Goal: Information Seeking & Learning: Check status

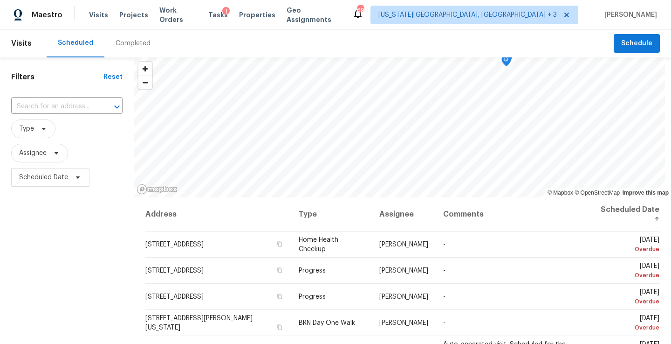
click at [528, 24] on div "Maestro Visits Projects Work Orders Tasks 1 Properties Geo Assignments [STREET_…" at bounding box center [335, 14] width 671 height 29
click at [509, 18] on span "[US_STATE][GEOGRAPHIC_DATA], [GEOGRAPHIC_DATA] + 3" at bounding box center [467, 14] width 179 height 9
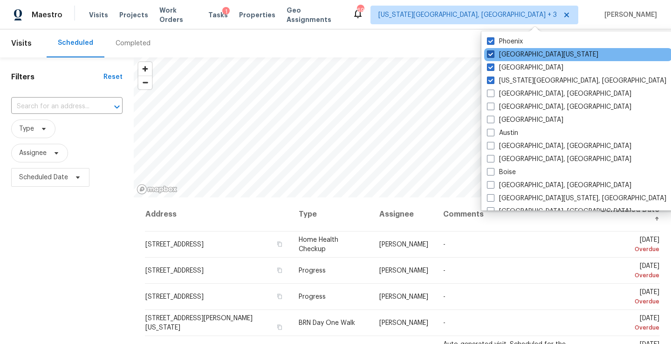
click at [512, 51] on label "Northern Colorado" at bounding box center [542, 54] width 111 height 9
click at [493, 51] on input "Northern Colorado" at bounding box center [490, 53] width 6 height 6
checkbox input "false"
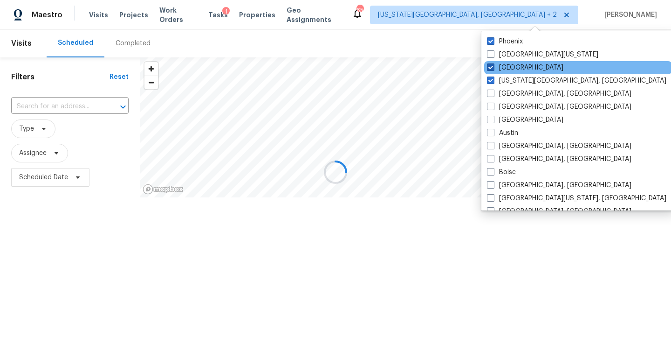
click at [504, 67] on label "Denver" at bounding box center [525, 67] width 76 height 9
click at [493, 67] on input "Denver" at bounding box center [490, 66] width 6 height 6
checkbox input "false"
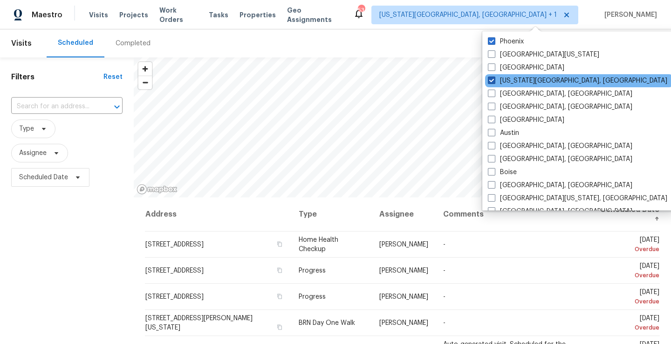
click at [502, 84] on label "Colorado Springs, CO" at bounding box center [577, 80] width 179 height 9
click at [494, 82] on input "Colorado Springs, CO" at bounding box center [491, 79] width 6 height 6
checkbox input "false"
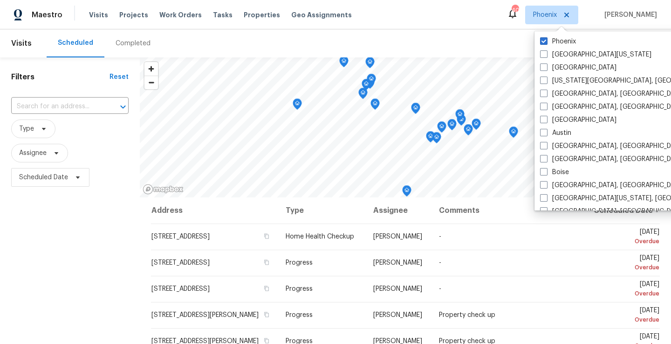
click at [355, 42] on div "Scheduled Completed" at bounding box center [330, 43] width 567 height 28
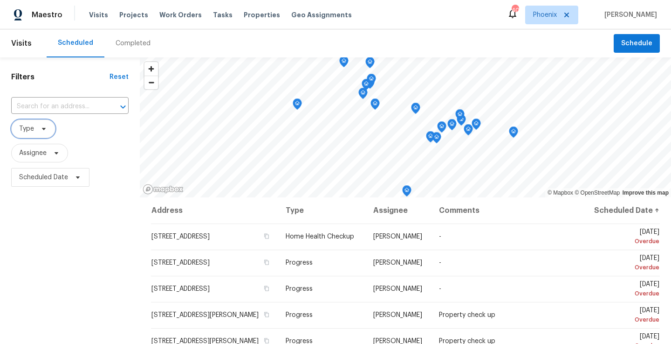
click at [40, 125] on icon at bounding box center [43, 128] width 7 height 7
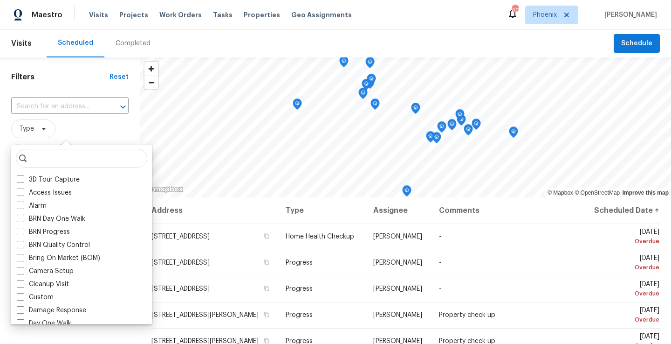
click at [76, 132] on span "Type" at bounding box center [69, 128] width 117 height 19
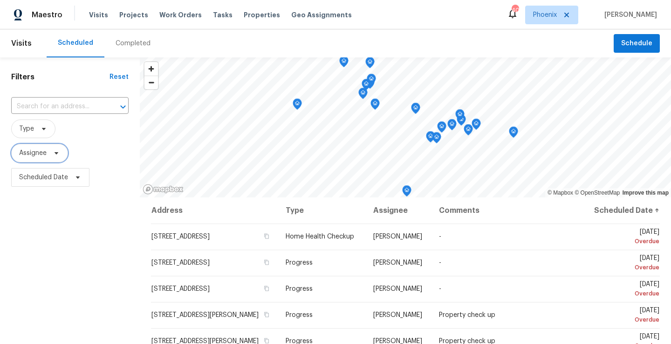
click at [40, 153] on span "Assignee" at bounding box center [32, 152] width 27 height 9
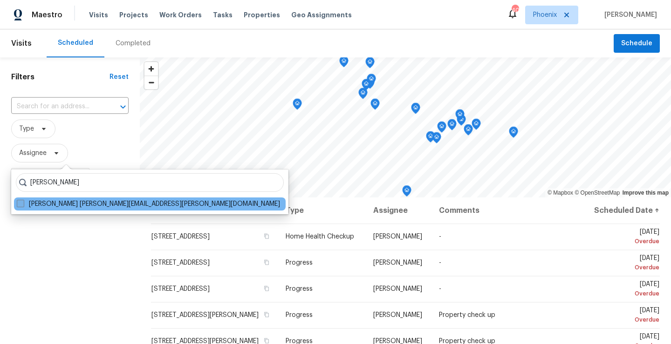
type input "austin hatch"
click at [54, 200] on label "Austin Hatch austin.hatch@opendoor.com" at bounding box center [148, 203] width 263 height 9
click at [23, 200] on input "Austin Hatch austin.hatch@opendoor.com" at bounding box center [20, 202] width 6 height 6
checkbox input "true"
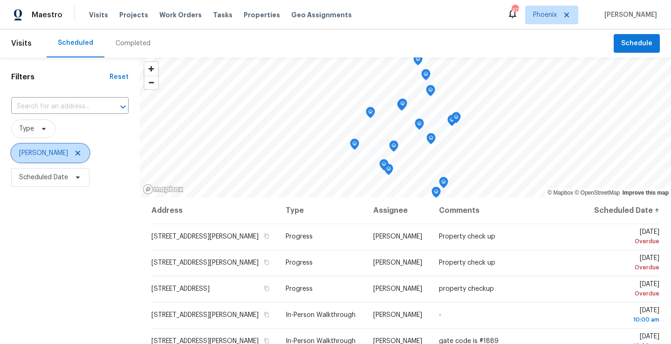
click at [40, 154] on span "Austin Hatch" at bounding box center [43, 152] width 49 height 9
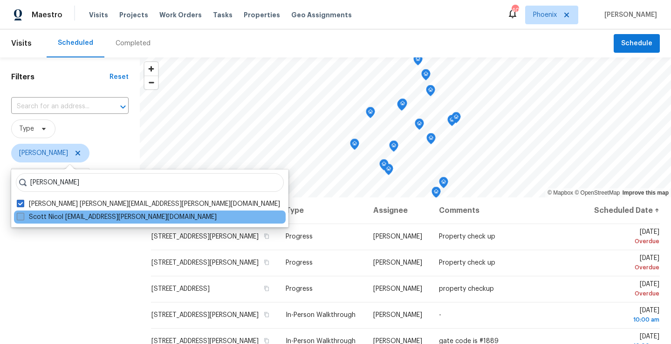
type input "Scott nicol"
click at [33, 213] on label "Scott Nicol scott.nicol@opendoor.com" at bounding box center [117, 216] width 200 height 9
click at [23, 213] on input "Scott Nicol scott.nicol@opendoor.com" at bounding box center [20, 215] width 6 height 6
checkbox input "true"
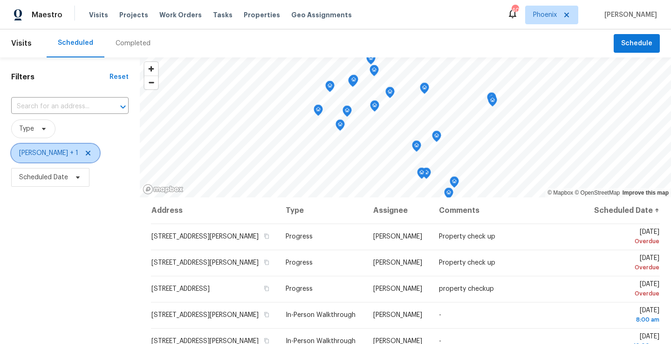
click at [43, 153] on span "Austin Hatch + 1" at bounding box center [48, 152] width 59 height 9
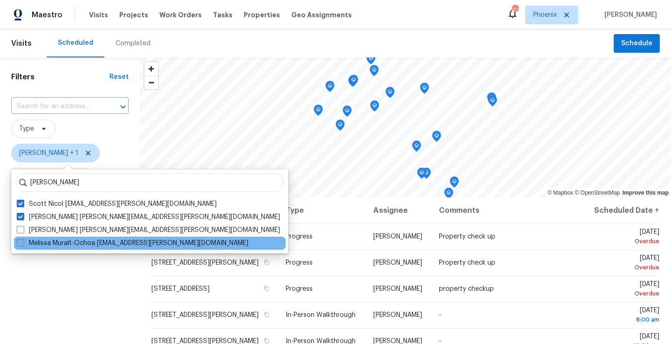
type input "melissa muralt"
click at [57, 239] on label "Melissa Muralt-Ochoa melissa.muralt@opendoor.com" at bounding box center [133, 242] width 232 height 9
click at [23, 239] on input "Melissa Muralt-Ochoa melissa.muralt@opendoor.com" at bounding box center [20, 241] width 6 height 6
checkbox input "true"
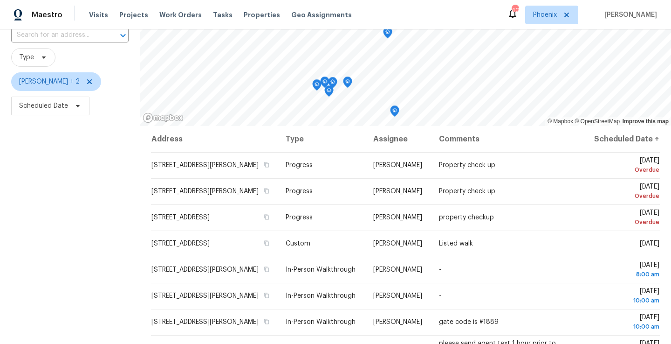
scroll to position [48, 0]
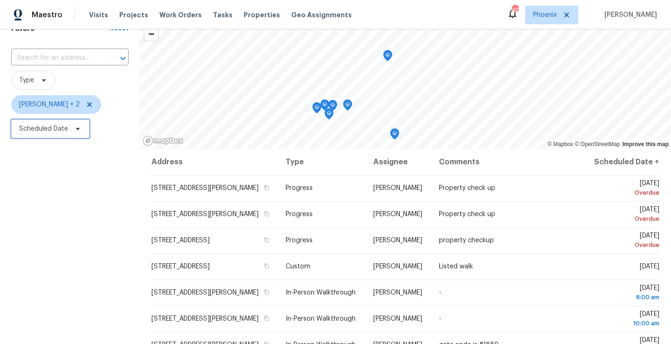
click at [55, 131] on span "Scheduled Date" at bounding box center [43, 128] width 49 height 9
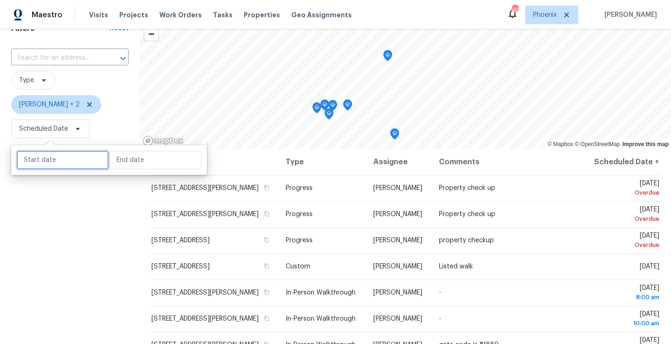
select select "8"
select select "2025"
select select "9"
select select "2025"
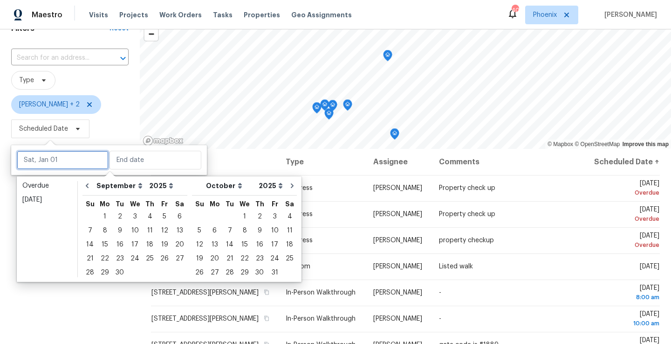
click at [61, 155] on input "text" at bounding box center [63, 160] width 92 height 19
click at [133, 230] on div "10" at bounding box center [134, 230] width 15 height 13
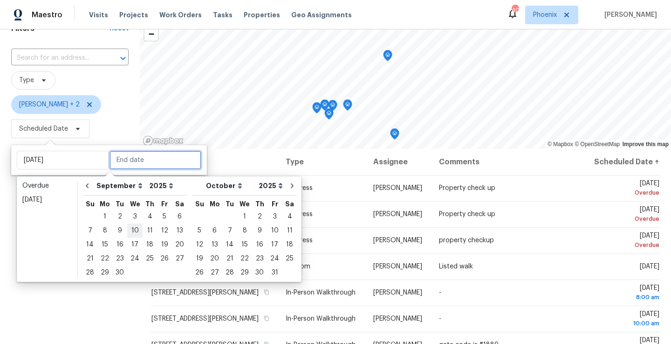
type input "Wed, Sep 10"
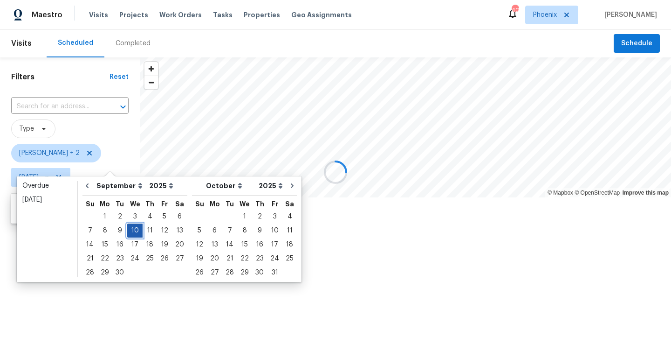
click at [133, 230] on div "10" at bounding box center [134, 230] width 15 height 13
type input "Wed, Sep 10"
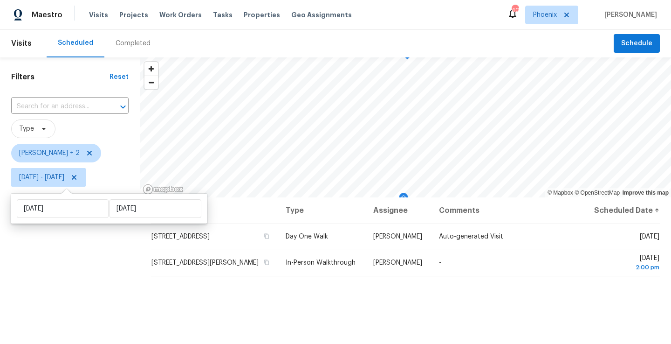
click at [38, 273] on div "Filters Reset ​ Type Austin Hatch + 2 Wed, Sep 10 - Wed, Sep 10" at bounding box center [70, 264] width 140 height 415
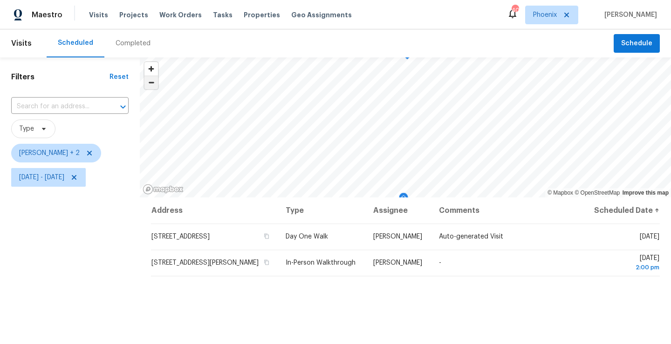
click at [152, 85] on span "Zoom out" at bounding box center [151, 82] width 14 height 13
click at [64, 180] on span "Wed, Sep 10 - Wed, Sep 10" at bounding box center [41, 176] width 45 height 9
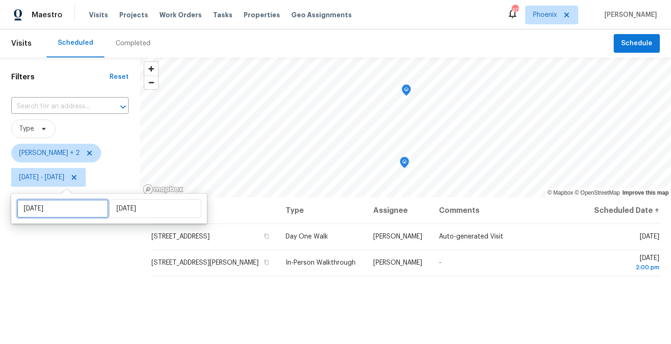
click at [65, 208] on input "Wed, Sep 10" at bounding box center [63, 208] width 92 height 19
select select "8"
select select "2025"
select select "9"
select select "2025"
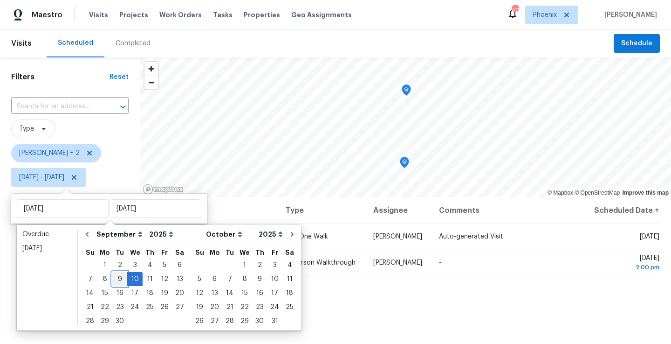
click at [115, 281] on div "9" at bounding box center [119, 278] width 15 height 13
type input "Tue, Sep 09"
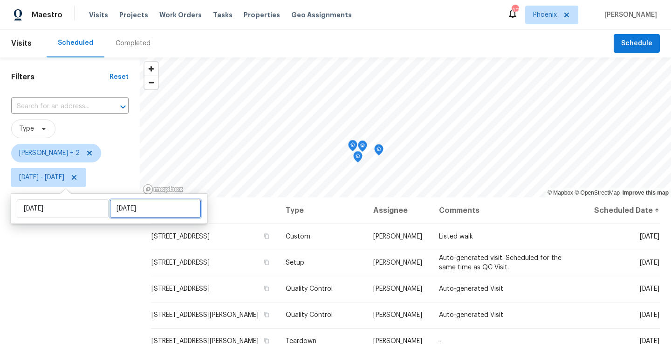
select select "8"
select select "2025"
select select "9"
select select "2025"
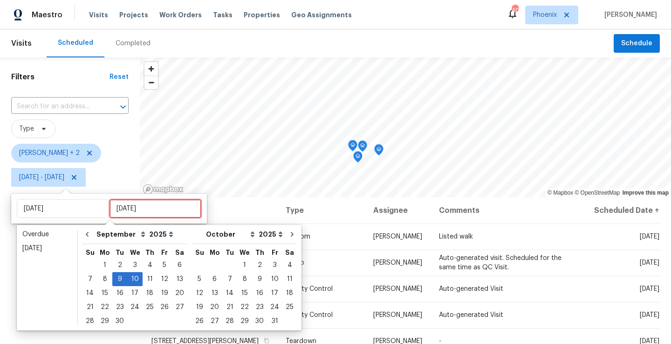
click at [129, 210] on input "Wed, Sep 10" at bounding box center [156, 208] width 92 height 19
type input "Tue, Sep 02"
type input "Tue, Sep 09"
type input "Mon, Sep 08"
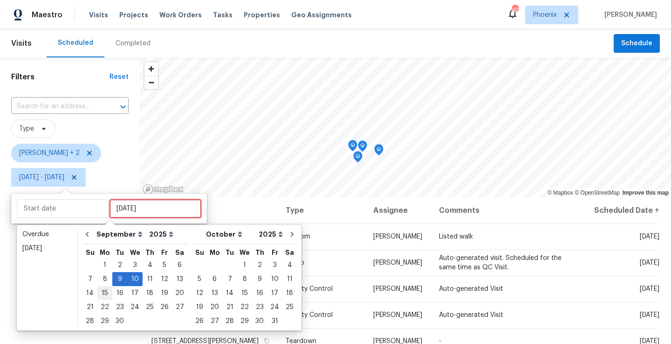
type input "Tue, Sep 09"
click at [117, 279] on div "9" at bounding box center [119, 278] width 15 height 13
type input "Tue, Sep 09"
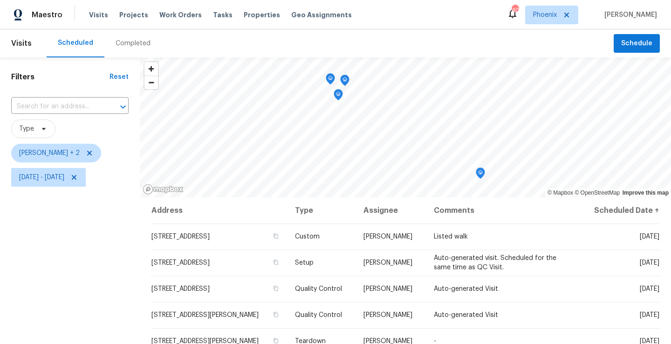
click at [69, 275] on div "Filters Reset ​ Type Austin Hatch + 2 Tue, Sep 09 - Tue, Sep 09" at bounding box center [70, 264] width 140 height 415
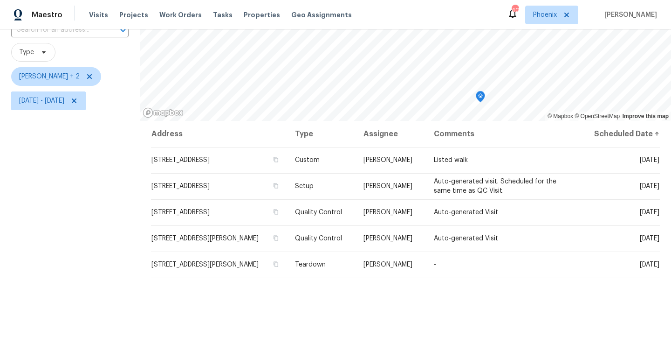
scroll to position [76, 0]
click at [52, 109] on span "Tue, Sep 09 - Tue, Sep 09" at bounding box center [48, 101] width 75 height 19
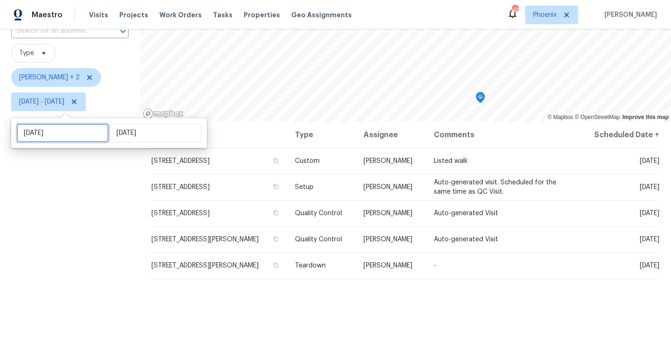
click at [67, 131] on input "Tue, Sep 09" at bounding box center [63, 133] width 92 height 19
select select "8"
select select "2025"
select select "9"
select select "2025"
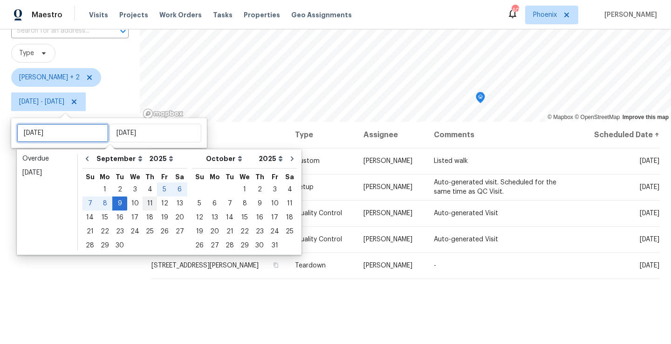
type input "Thu, Sep 11"
click at [146, 202] on div "11" at bounding box center [150, 203] width 14 height 13
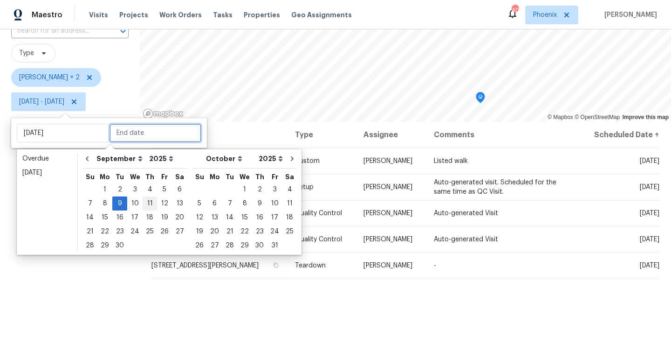
type input "Thu, Sep 11"
type input "Tue, Sep 09"
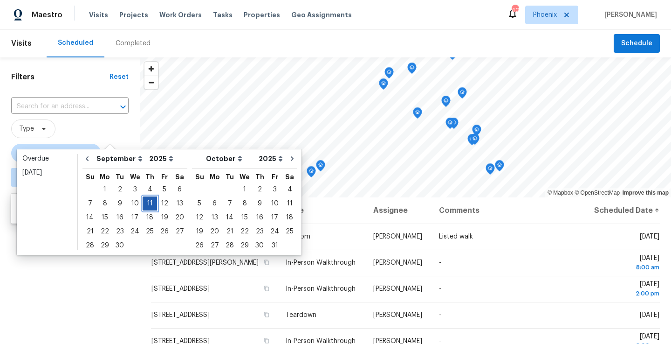
click at [146, 202] on div "11" at bounding box center [150, 203] width 14 height 13
type input "Thu, Sep 11"
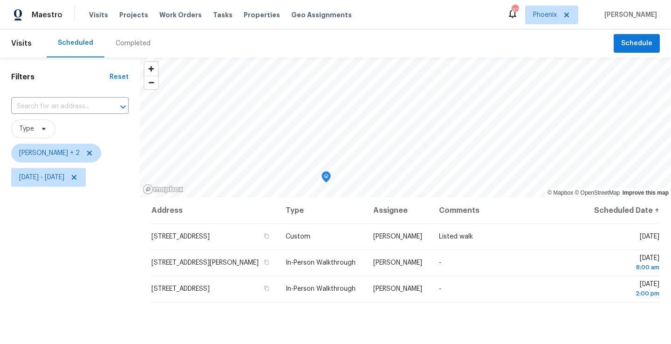
click at [52, 267] on div "Filters Reset ​ Type Austin Hatch + 2 Thu, Sep 11 - Thu, Sep 11" at bounding box center [70, 264] width 140 height 415
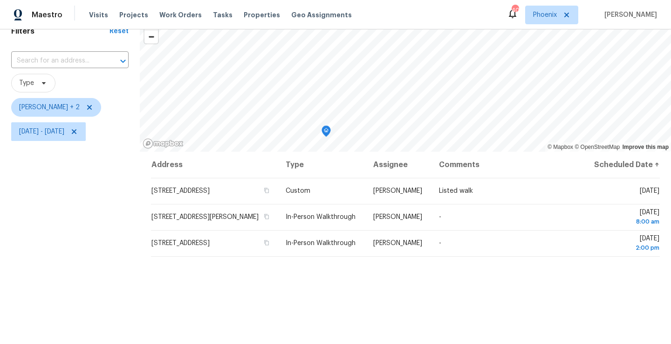
scroll to position [67, 0]
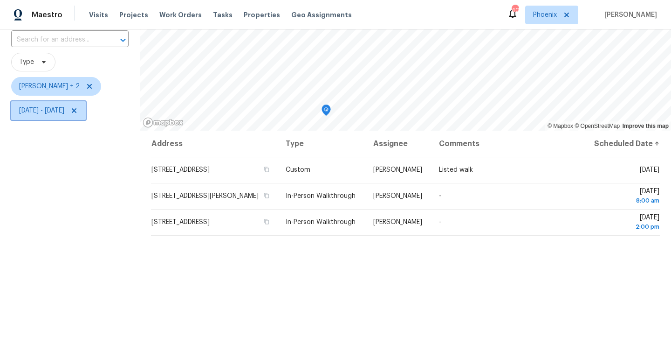
click at [64, 113] on span "Thu, Sep 11 - Thu, Sep 11" at bounding box center [41, 110] width 45 height 9
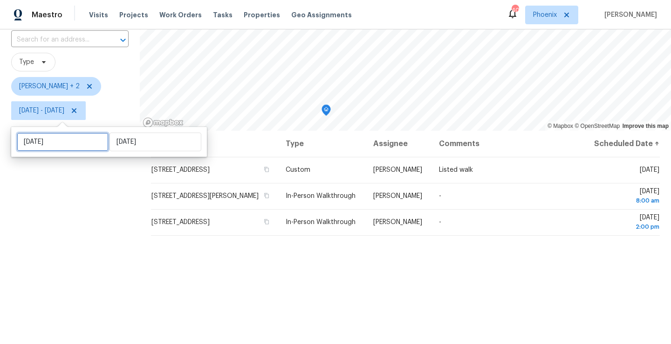
click at [57, 144] on input "Thu, Sep 11" at bounding box center [63, 141] width 92 height 19
select select "8"
select select "2025"
select select "9"
select select "2025"
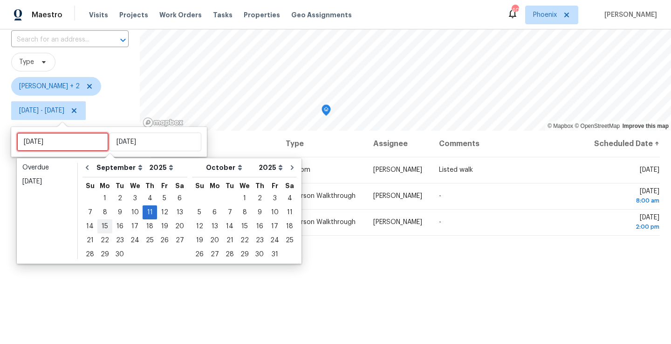
type input "Mon, Sep 15"
type input "Mon, Sep 08"
type input "Thu, Sep 11"
click at [129, 214] on div "10" at bounding box center [134, 212] width 15 height 13
type input "Wed, Sep 10"
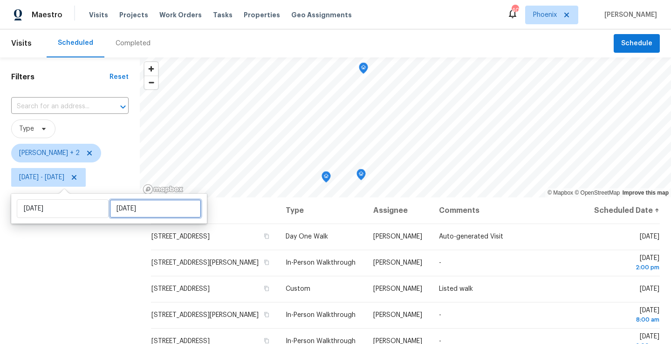
select select "8"
select select "2025"
select select "9"
select select "2025"
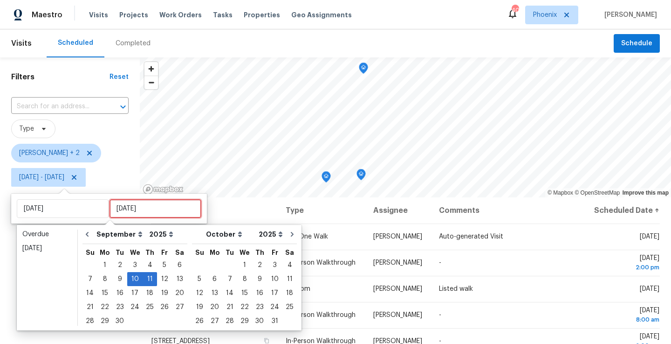
click at [125, 211] on input "Thu, Sep 11" at bounding box center [156, 208] width 92 height 19
type input "Wed, Sep 03"
type input "Wed, Sep 10"
type input "Tue, Sep 09"
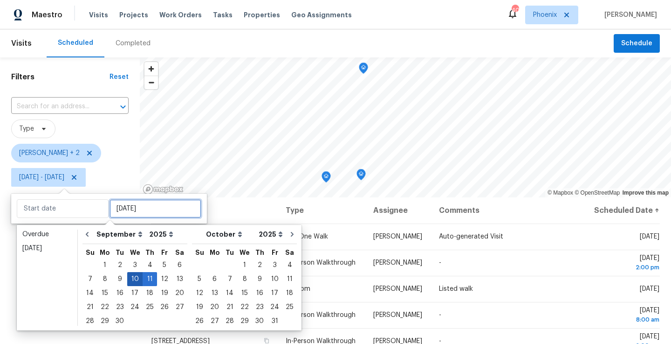
type input "Wed, Sep 10"
click at [130, 277] on div "10" at bounding box center [134, 278] width 15 height 13
type input "Wed, Sep 10"
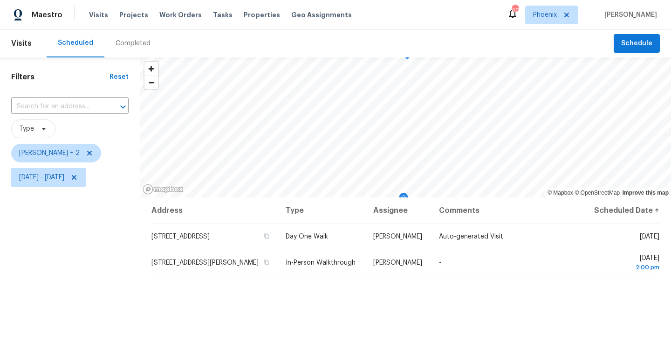
click at [95, 268] on div "Filters Reset ​ Type Austin Hatch + 2 Wed, Sep 10 - Wed, Sep 10" at bounding box center [70, 264] width 140 height 415
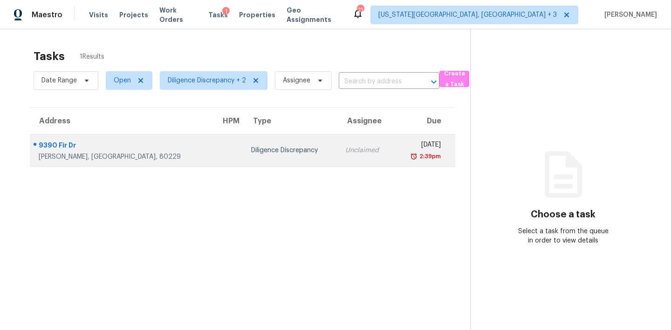
click at [338, 156] on td "Unclaimed" at bounding box center [366, 150] width 56 height 33
